Goal: Check status: Check status

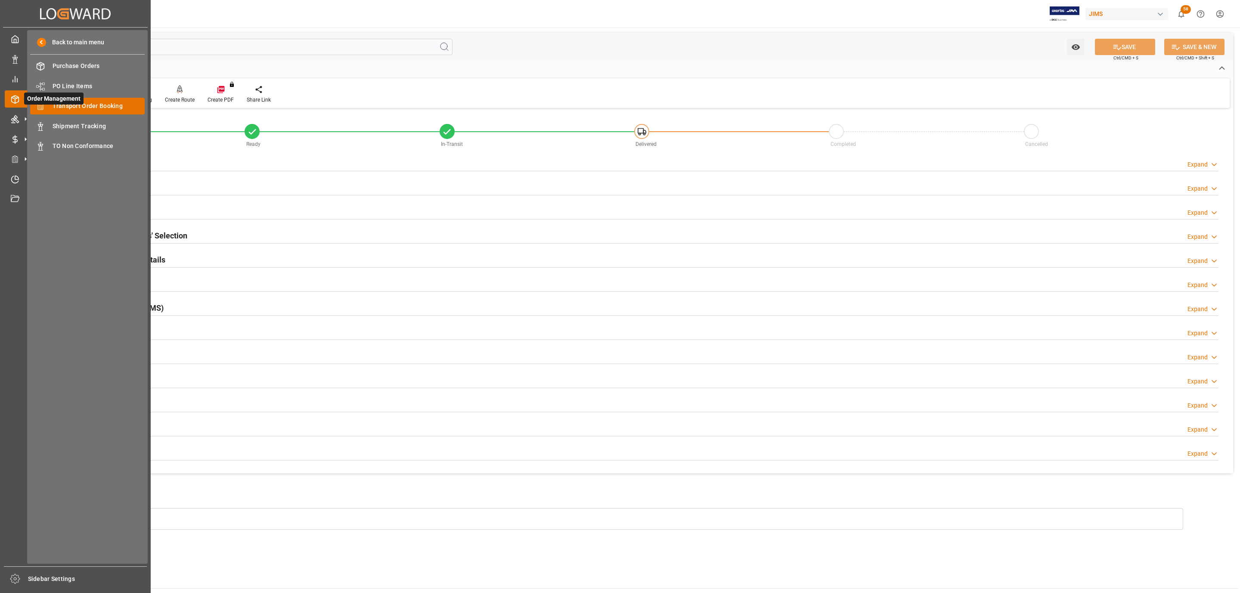
click at [87, 108] on span "Transport Order Booking" at bounding box center [99, 106] width 93 height 9
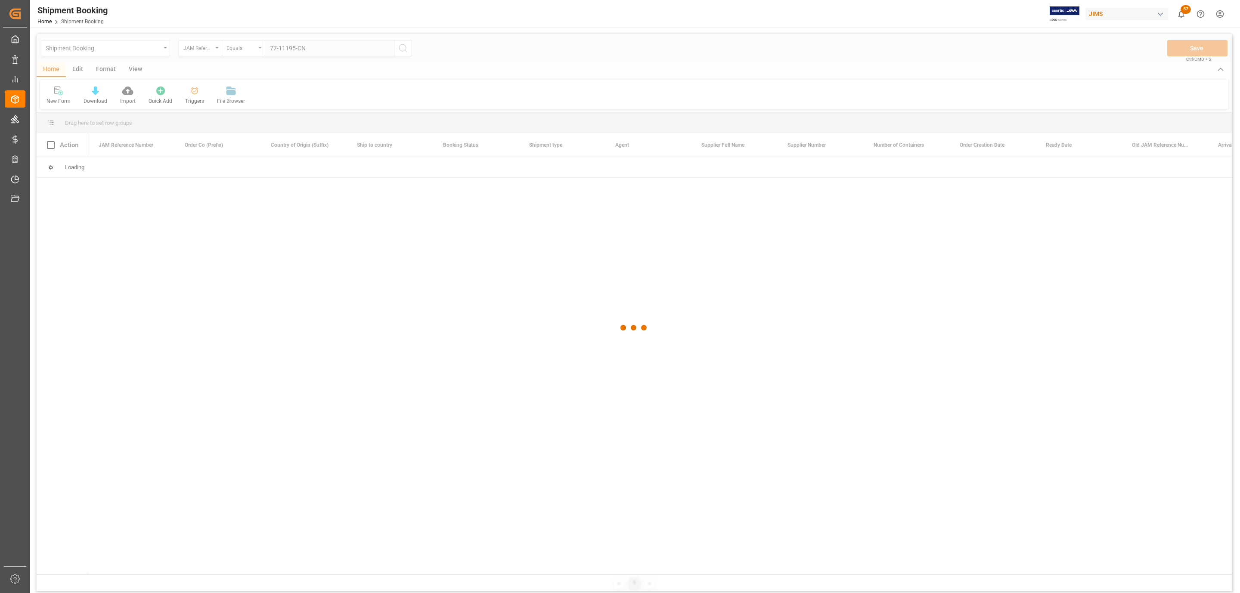
type input "77-11195-CN"
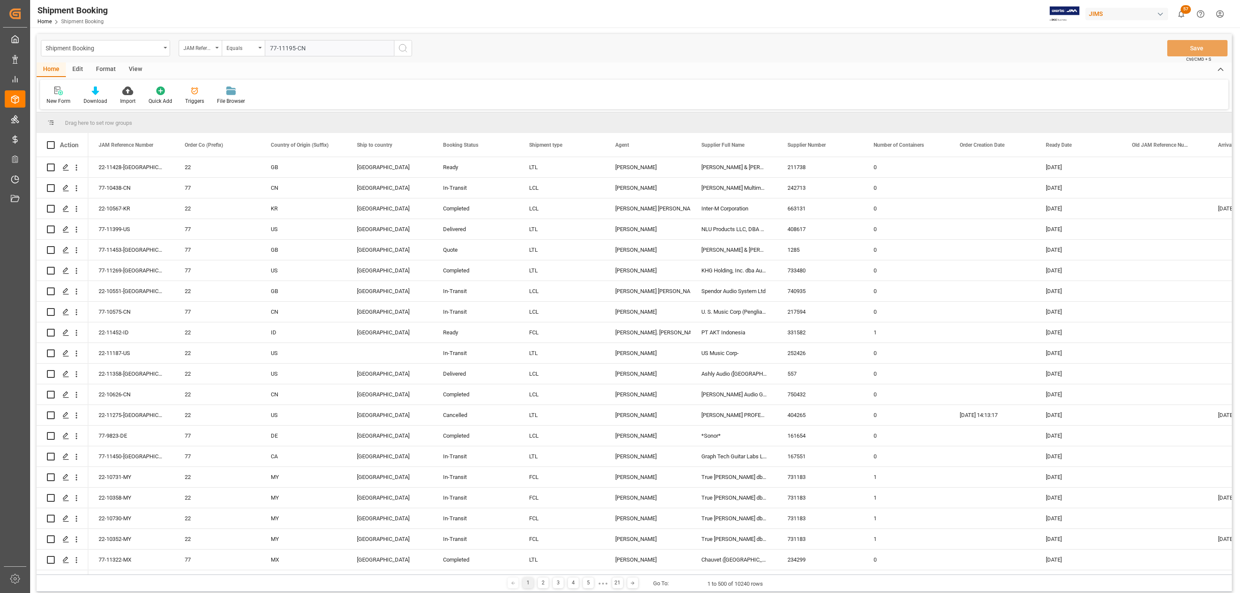
click at [397, 46] on button "search button" at bounding box center [403, 48] width 18 height 16
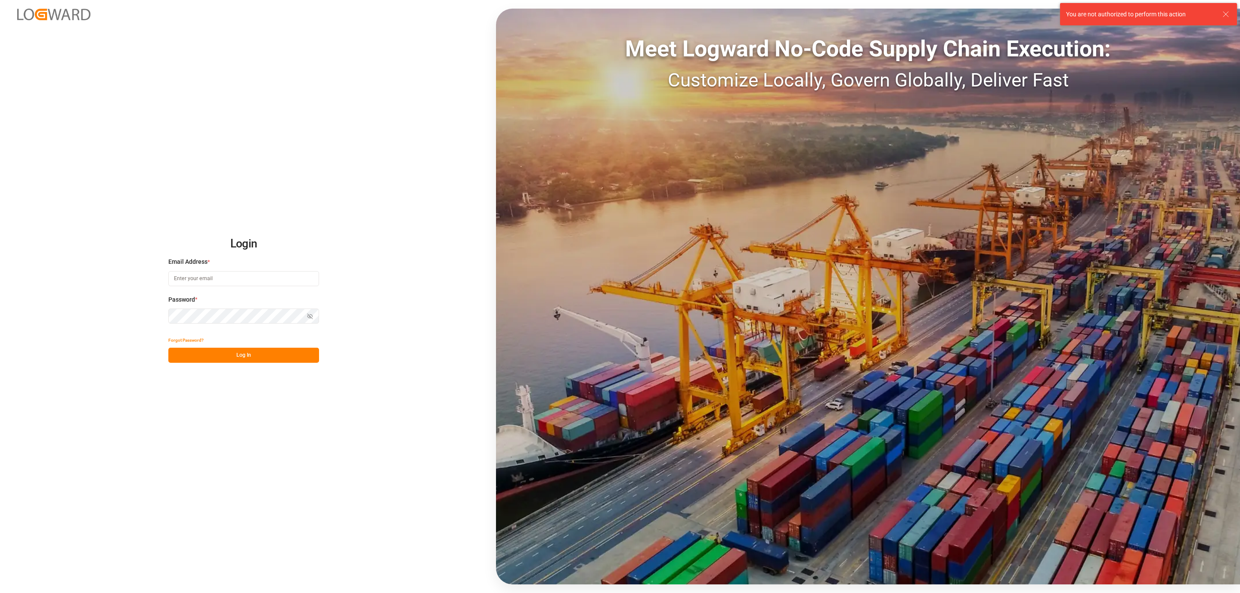
type input "daniel.sokolyk@jamindustries.com"
click at [285, 353] on button "Log In" at bounding box center [243, 355] width 151 height 15
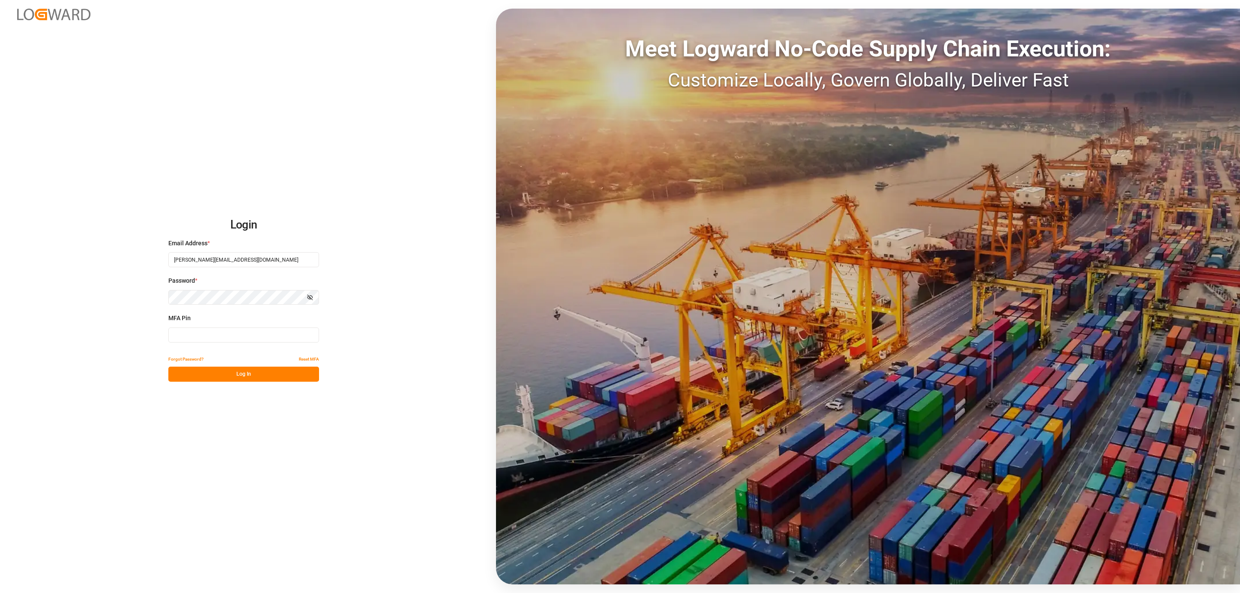
click at [194, 337] on input at bounding box center [243, 335] width 151 height 15
type input "054237"
click at [190, 370] on button "Log In" at bounding box center [243, 374] width 151 height 15
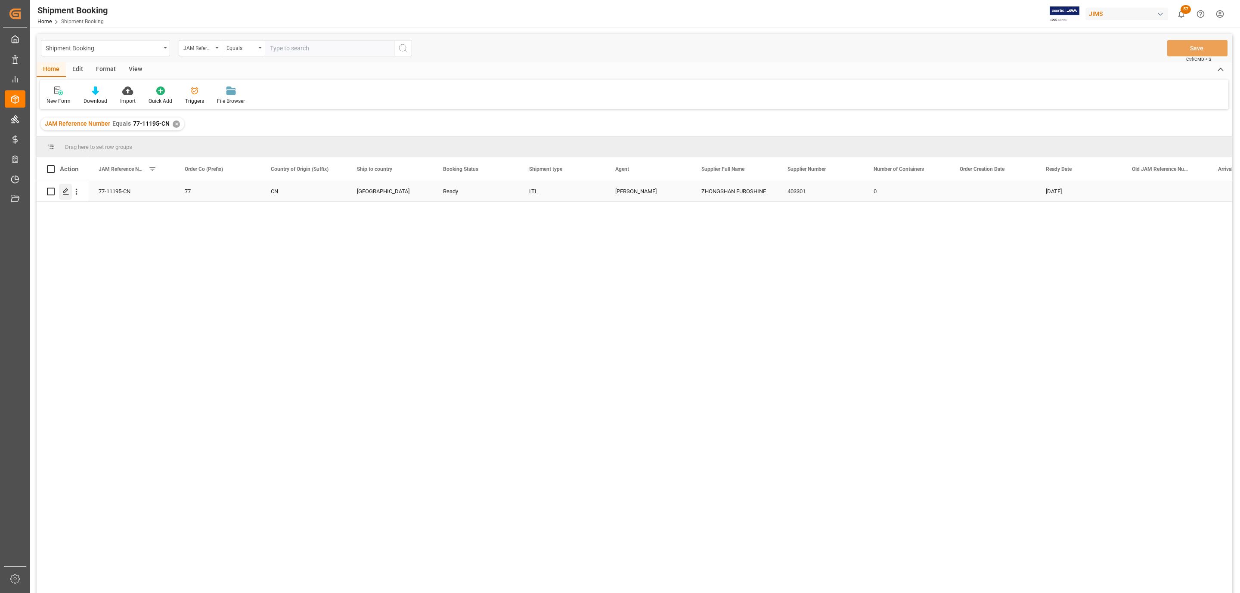
click at [67, 192] on icon "Press SPACE to select this row." at bounding box center [65, 191] width 7 height 7
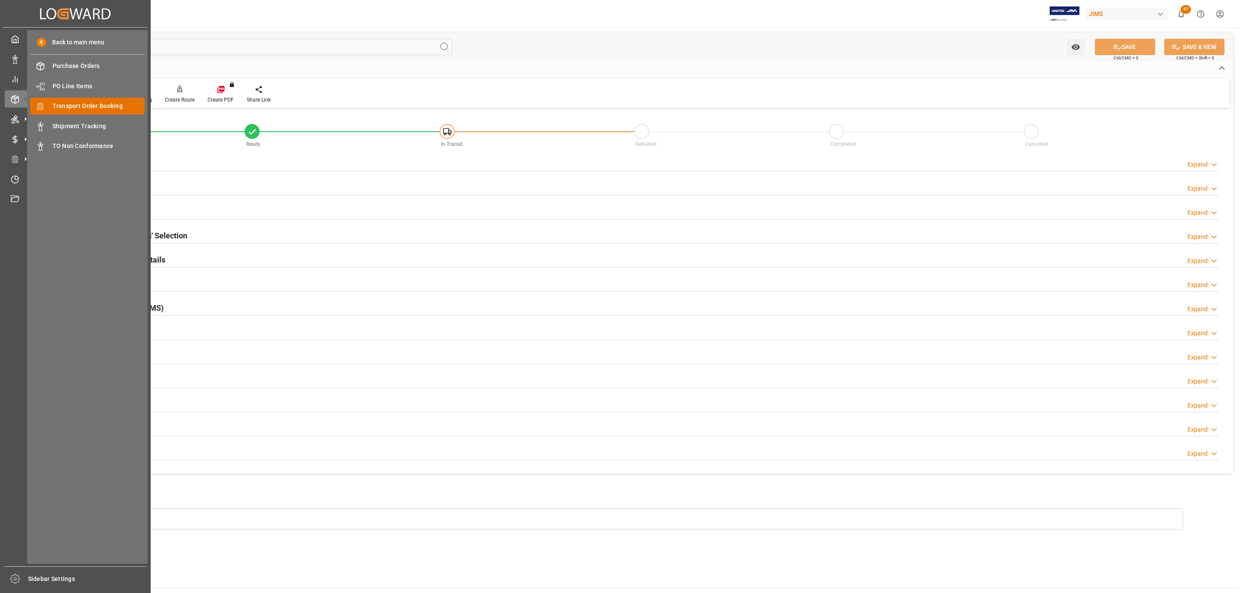
click at [108, 105] on span "Transport Order Booking" at bounding box center [99, 106] width 93 height 9
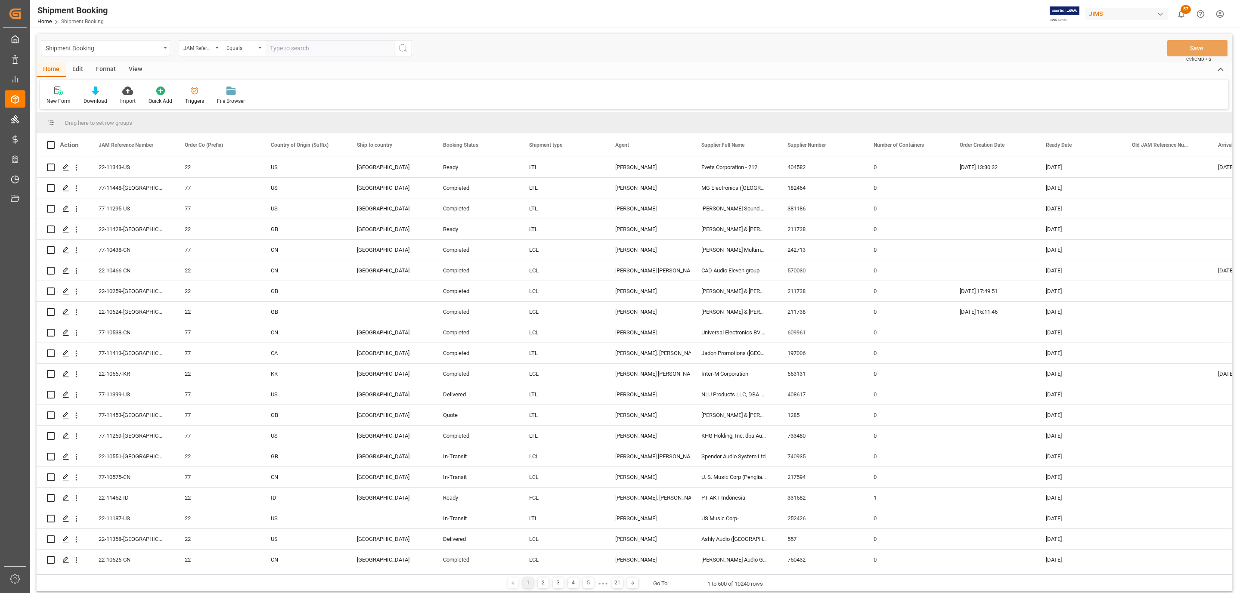
paste input "77-10848-BE"
type input "77-10848-BE"
click at [406, 49] on circle "search button" at bounding box center [402, 47] width 7 height 7
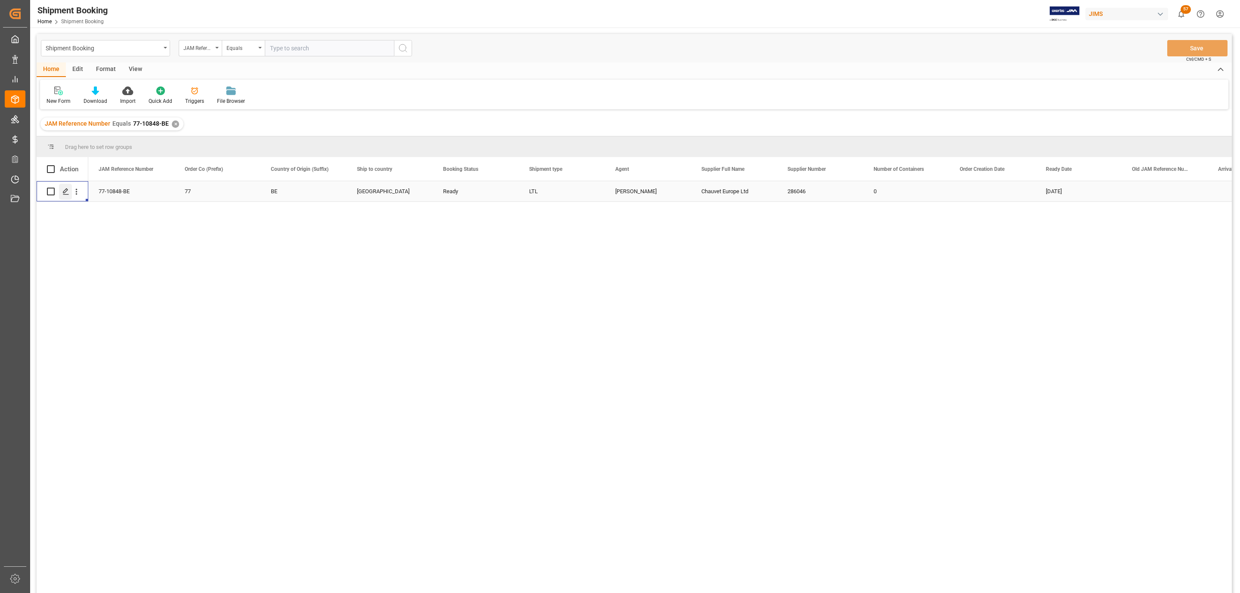
click at [65, 198] on div "Press SPACE to select this row." at bounding box center [65, 192] width 13 height 16
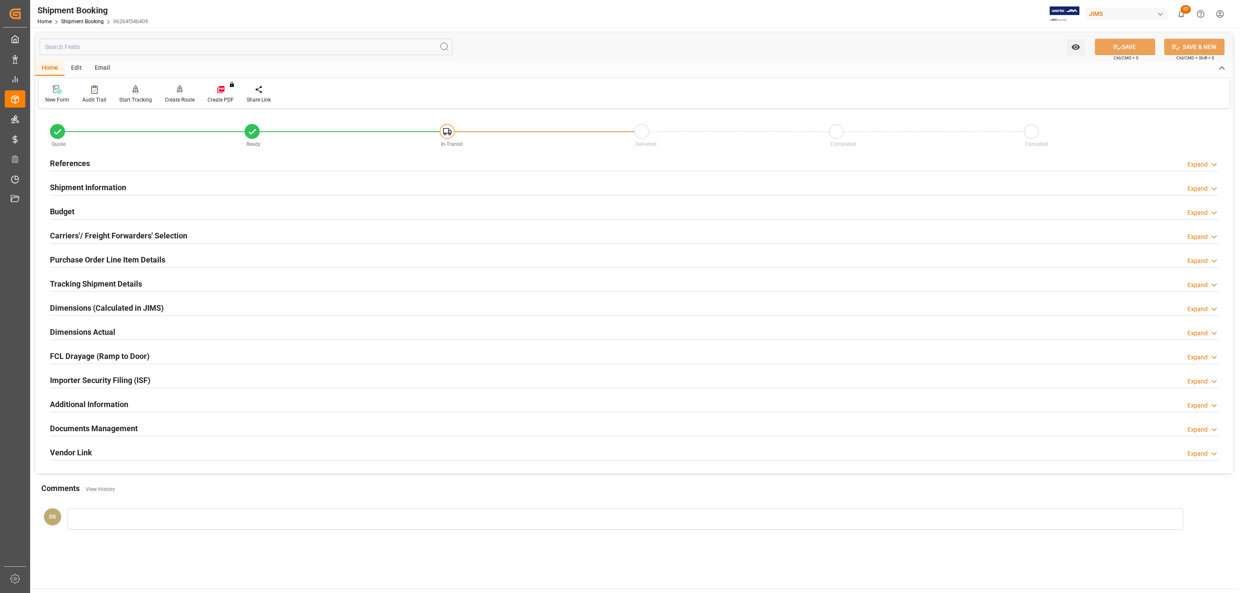
type input "15-09-2025"
click at [81, 165] on h2 "References" at bounding box center [70, 164] width 40 height 12
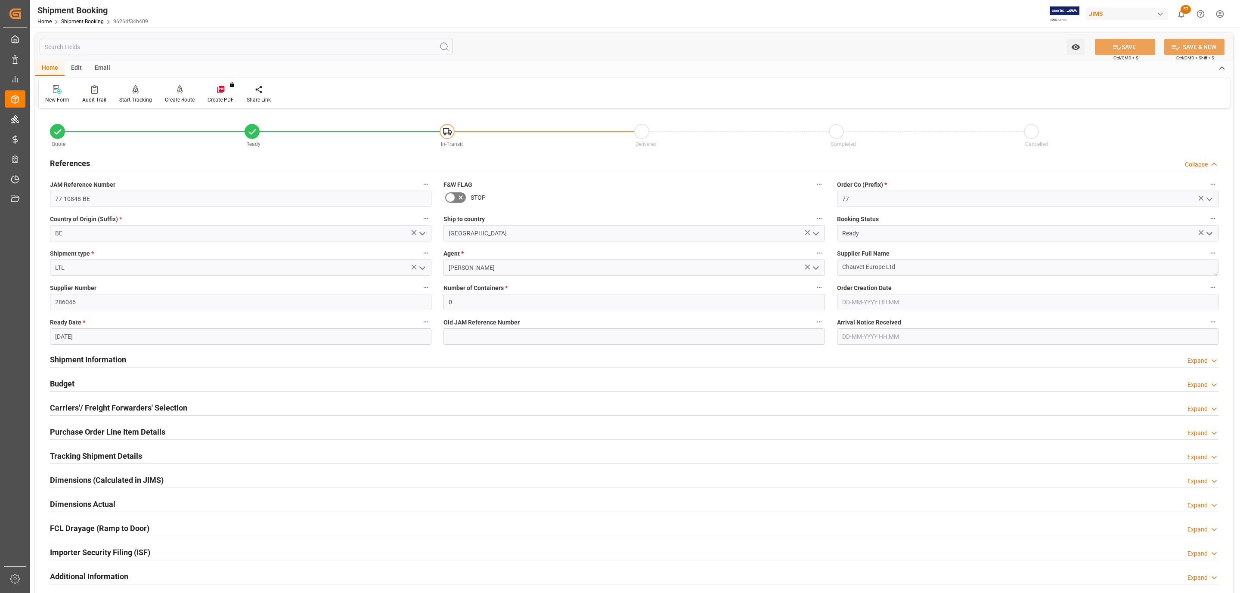
click at [100, 362] on h2 "Shipment Information" at bounding box center [88, 360] width 76 height 12
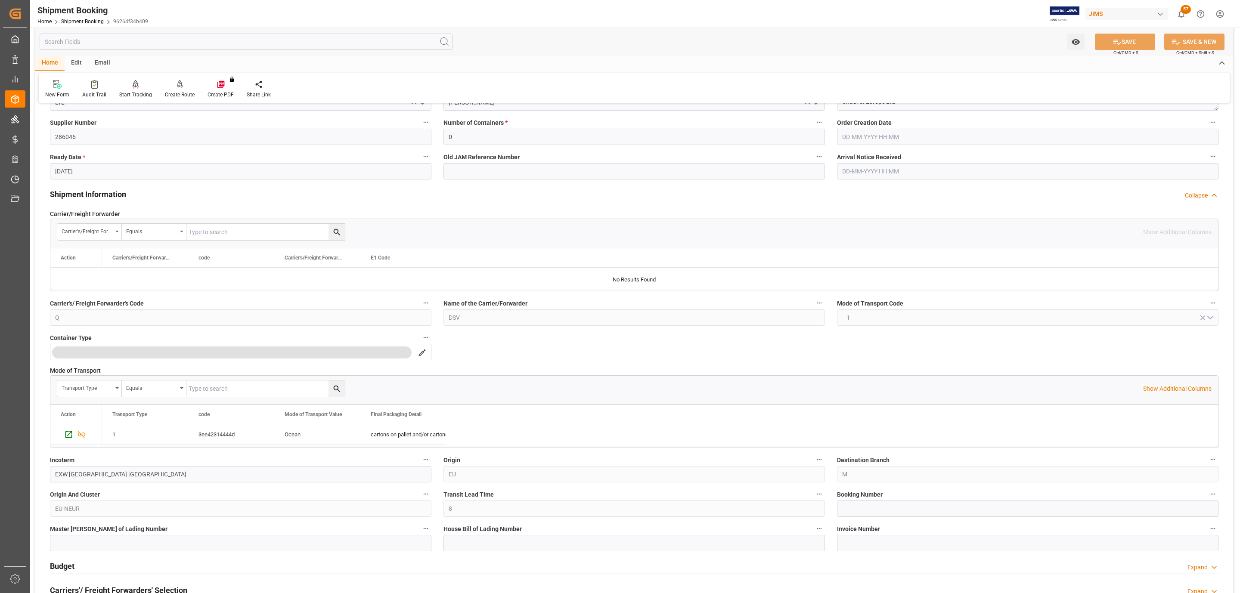
scroll to position [194, 0]
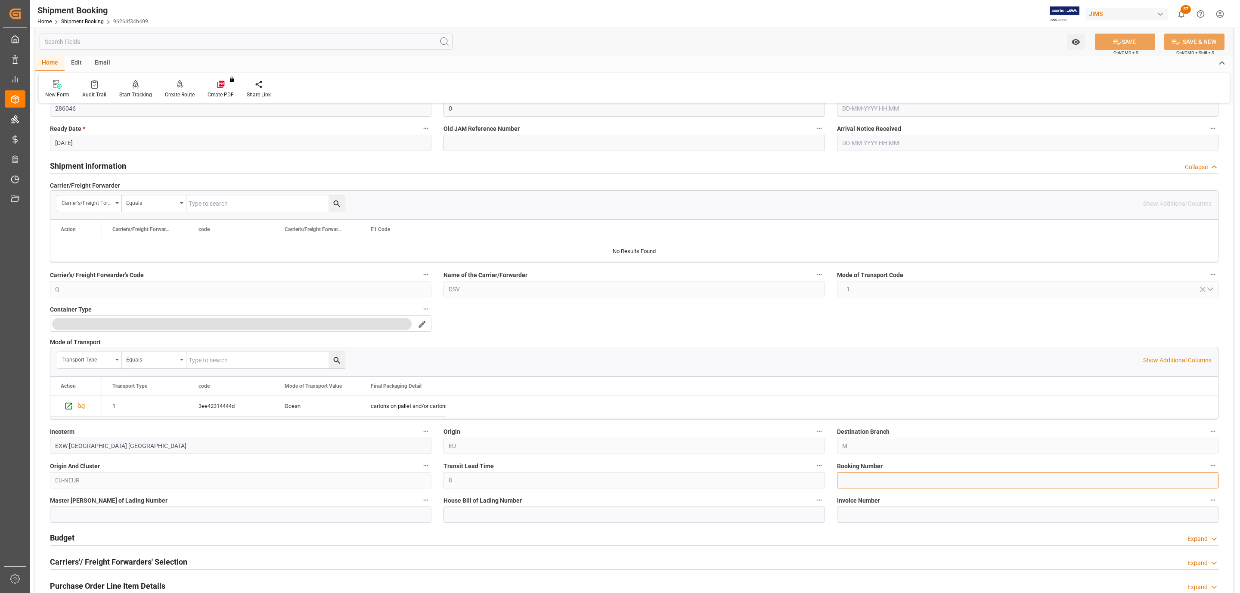
click at [885, 484] on input at bounding box center [1027, 480] width 381 height 16
paste input "SANR0386685"
type input "SANR0386685"
click at [1132, 50] on span "Ctrl/CMD + S" at bounding box center [1125, 53] width 25 height 6
click at [1133, 44] on button "SAVE" at bounding box center [1125, 42] width 60 height 16
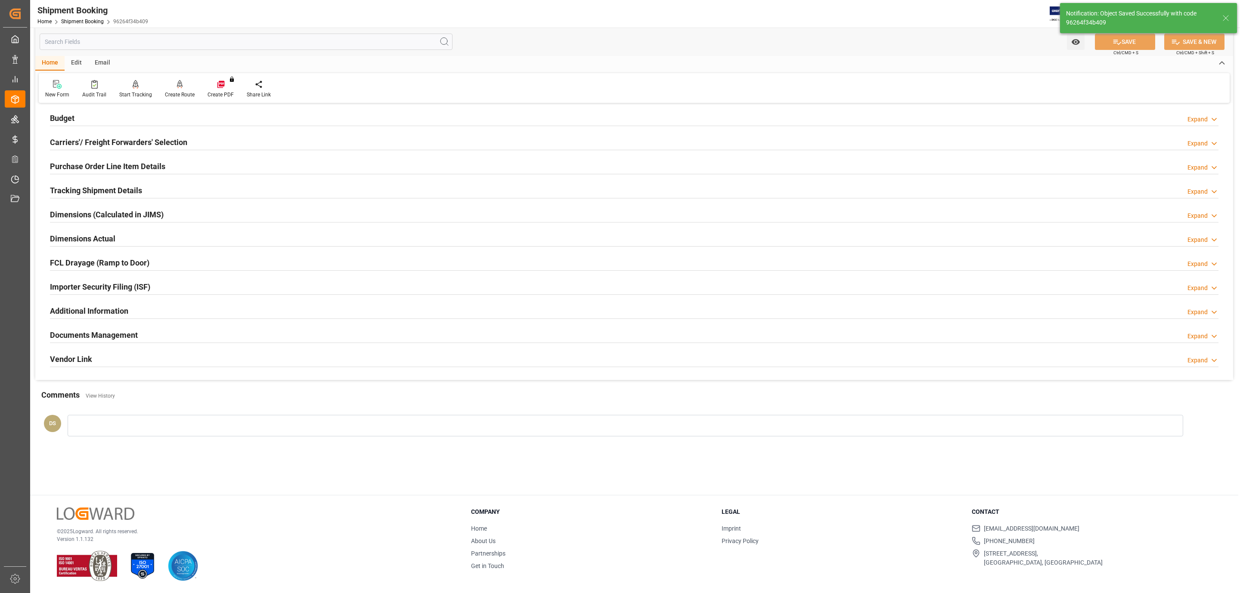
scroll to position [22, 0]
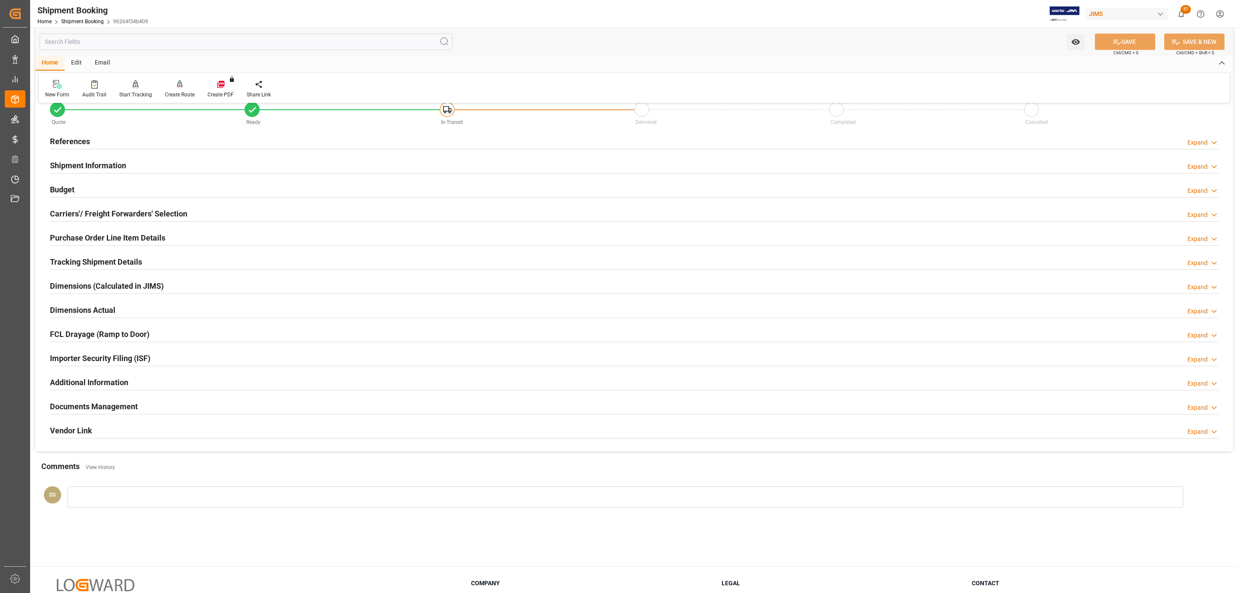
click at [161, 209] on h2 "Carriers'/ Freight Forwarders' Selection" at bounding box center [118, 214] width 137 height 12
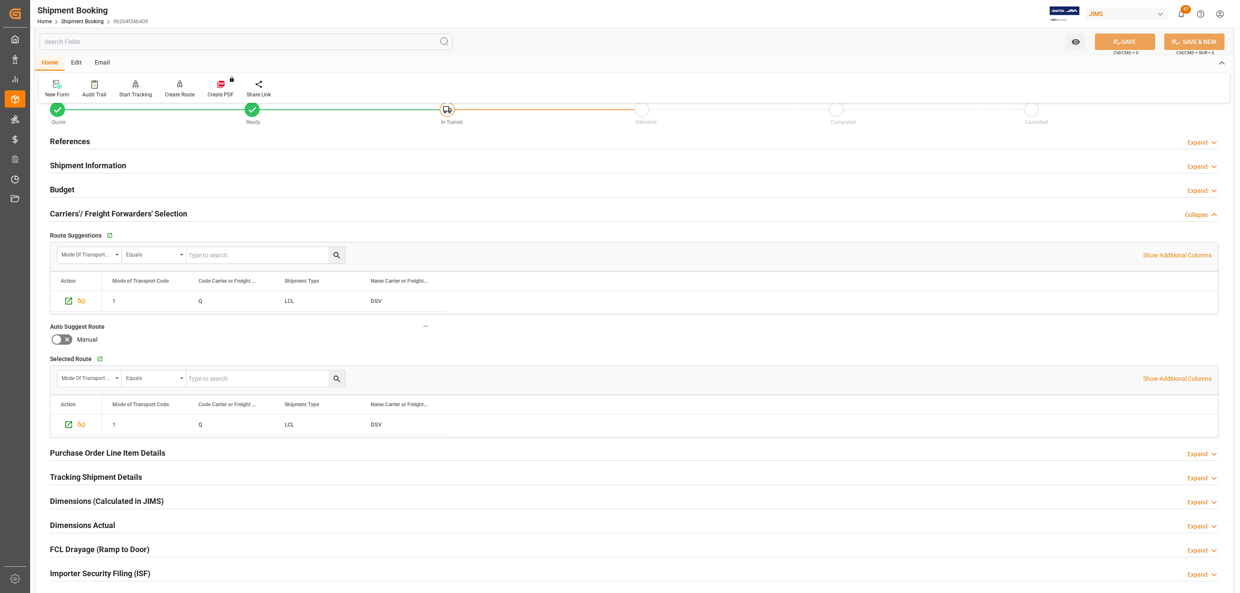
click at [132, 180] on div "Budget Expand" at bounding box center [634, 190] width 1181 height 24
click at [124, 187] on div "Budget Expand" at bounding box center [634, 189] width 1169 height 16
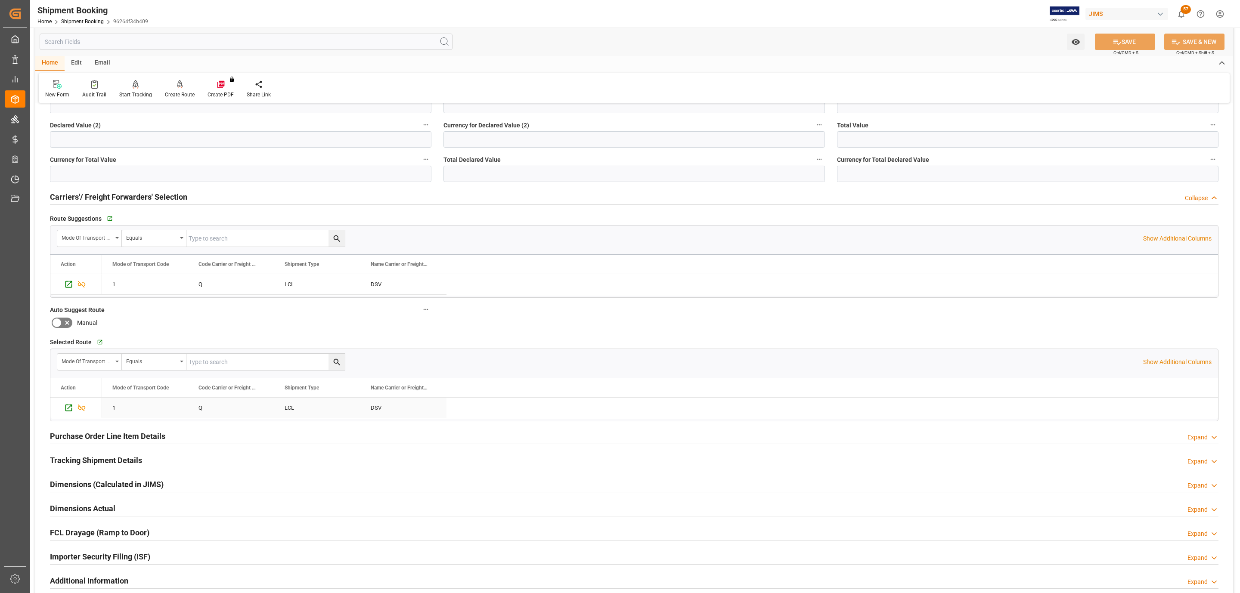
scroll to position [280, 0]
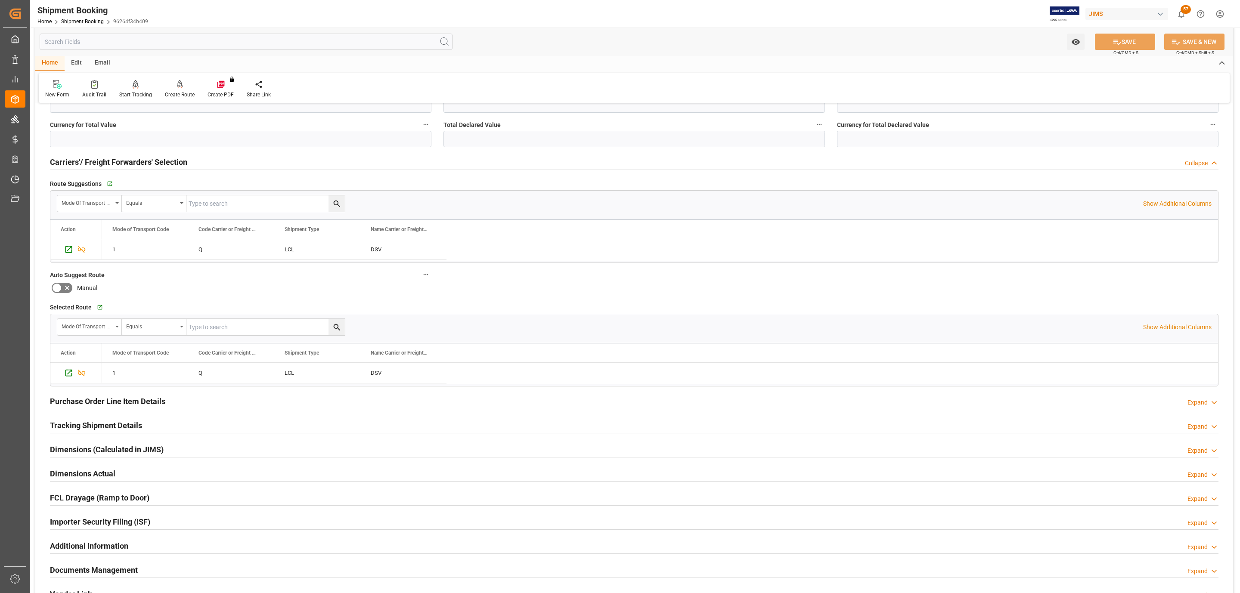
click at [96, 420] on div "Tracking Shipment Details" at bounding box center [96, 425] width 92 height 16
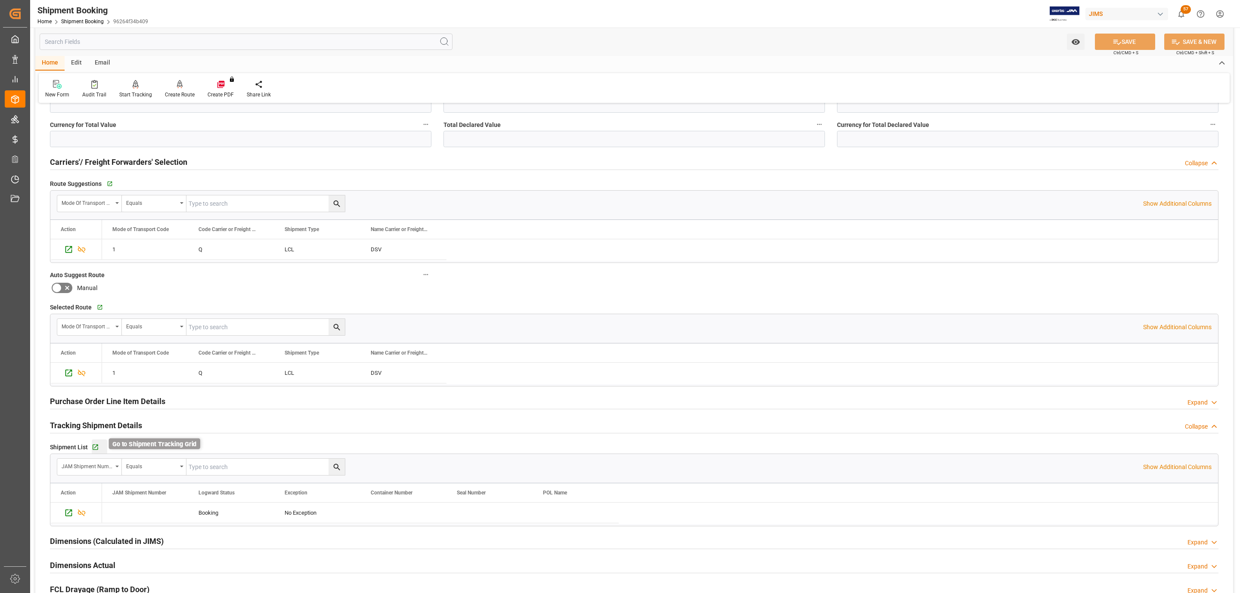
click at [94, 448] on icon "button" at bounding box center [95, 447] width 7 height 7
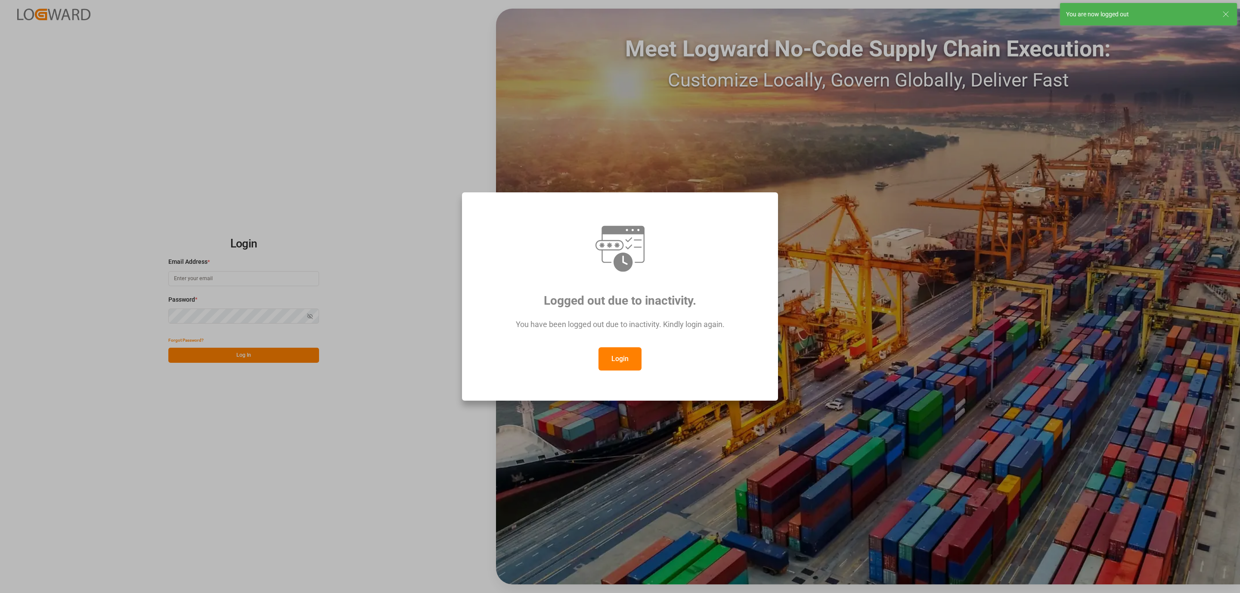
type input "[PERSON_NAME][EMAIL_ADDRESS][DOMAIN_NAME]"
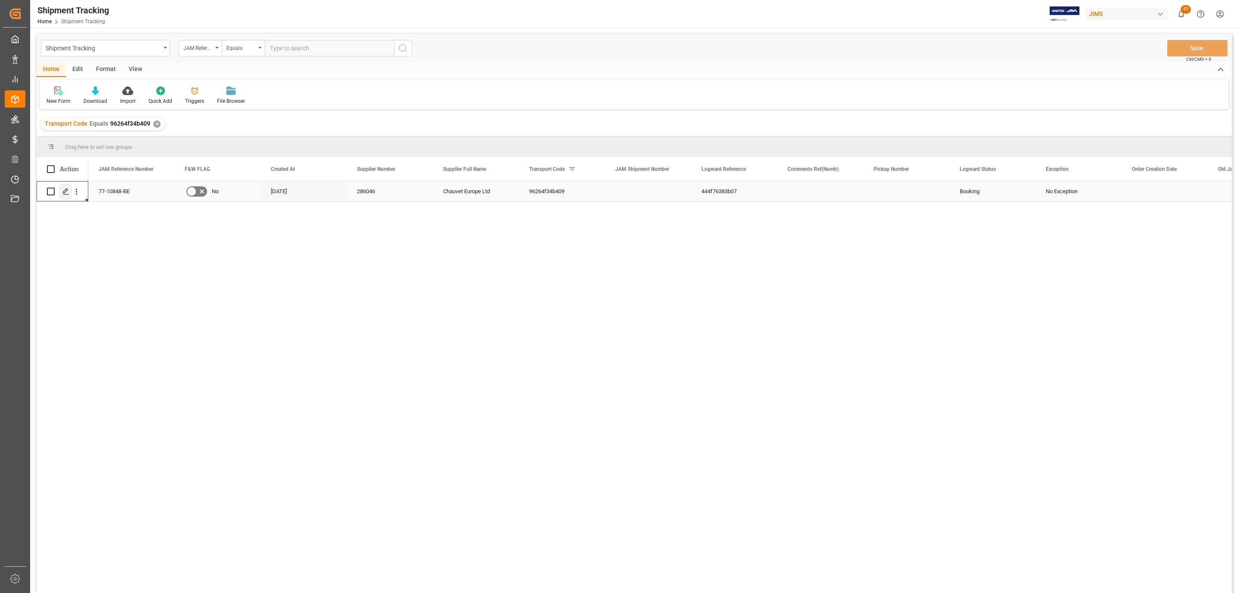
click at [66, 196] on div "Press SPACE to select this row." at bounding box center [65, 192] width 13 height 16
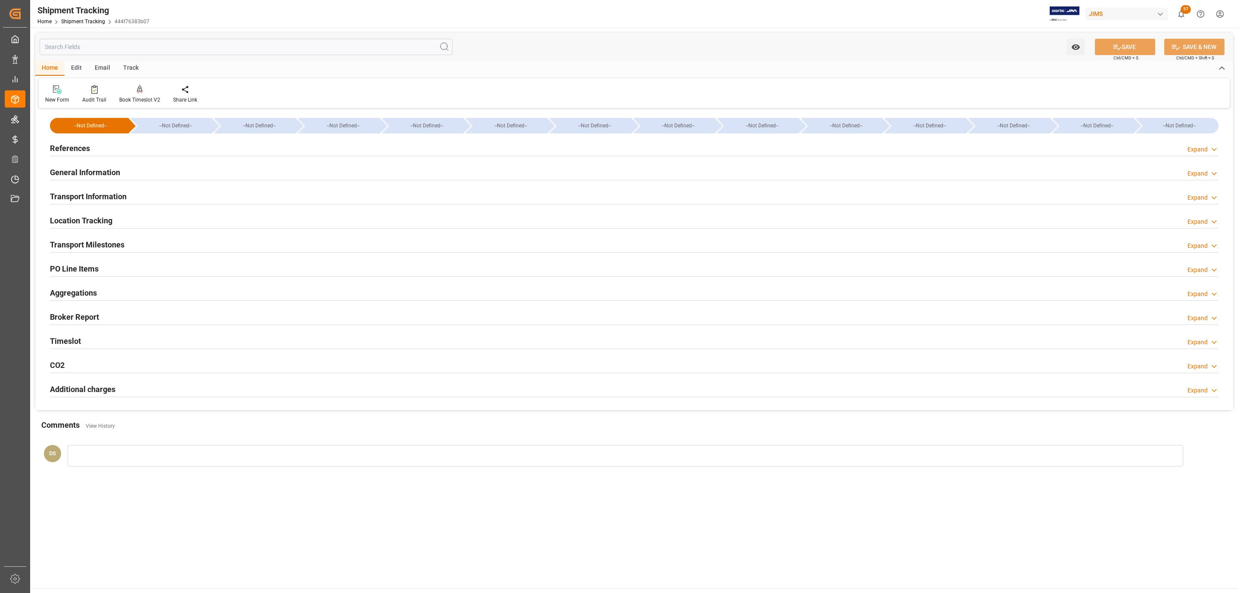
click at [109, 242] on h2 "Transport Milestones" at bounding box center [87, 245] width 74 height 12
